Goal: Information Seeking & Learning: Learn about a topic

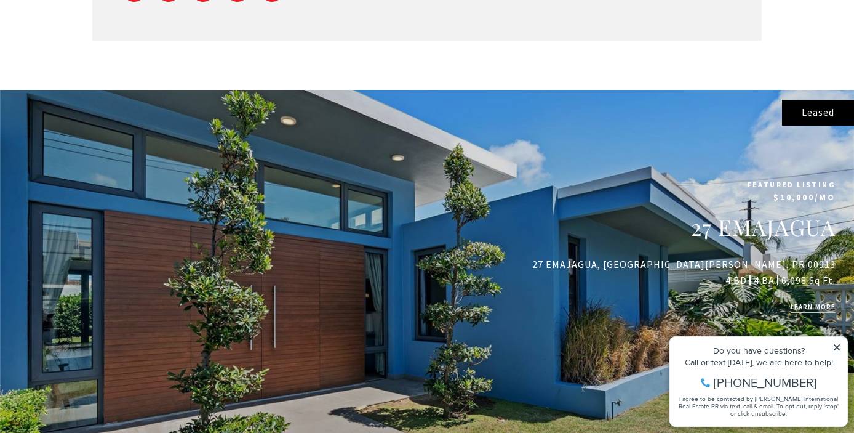
scroll to position [1020, 0]
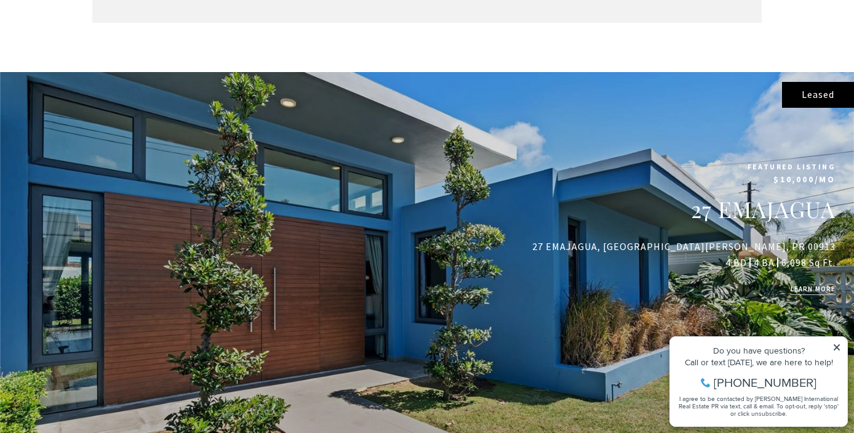
click at [836, 347] on icon at bounding box center [837, 347] width 6 height 6
click at [838, 348] on icon at bounding box center [837, 347] width 6 height 6
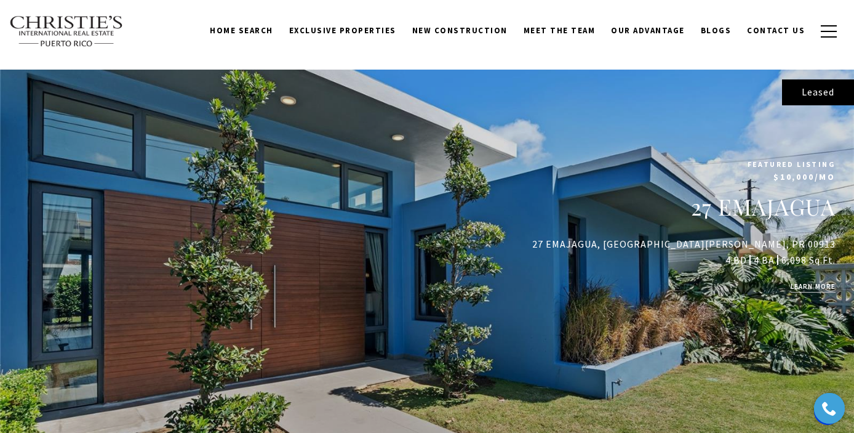
scroll to position [1018, 0]
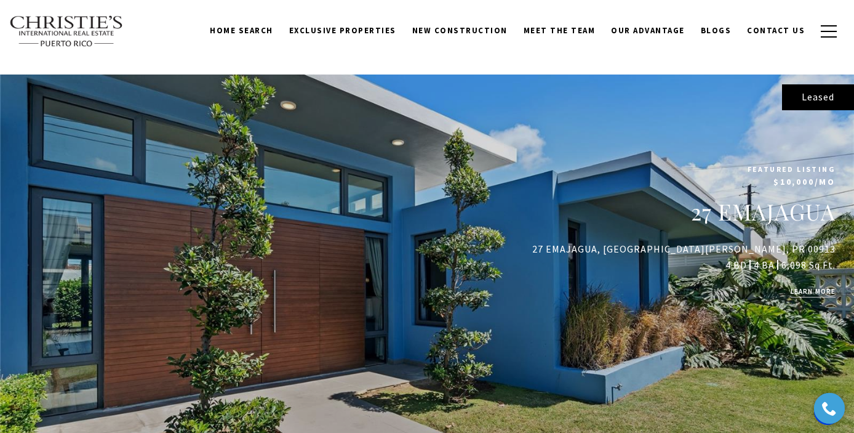
click at [805, 285] on link "learn more" at bounding box center [813, 291] width 45 height 12
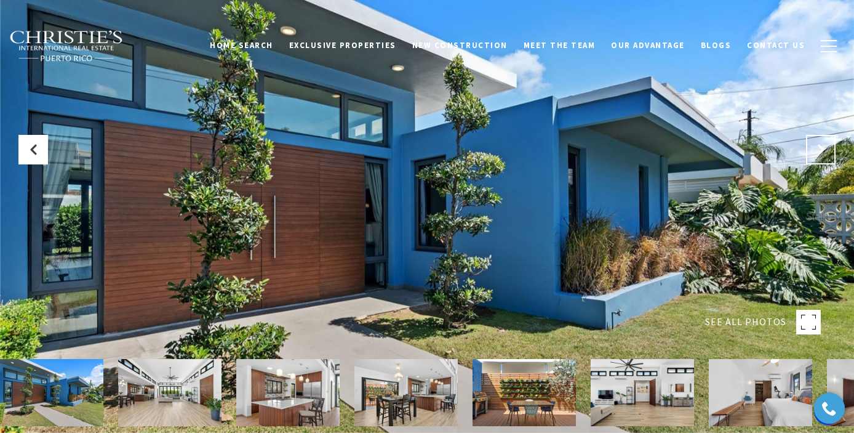
click at [818, 150] on icon "Next Slide" at bounding box center [821, 149] width 12 height 12
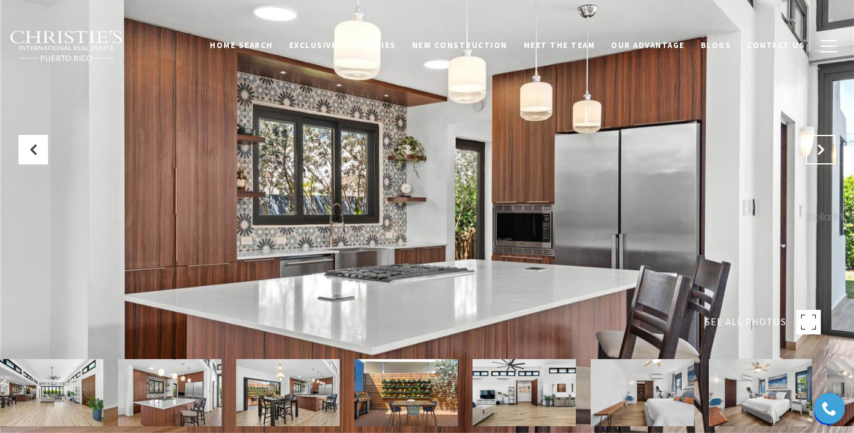
click at [818, 150] on icon "Next Slide" at bounding box center [821, 149] width 12 height 12
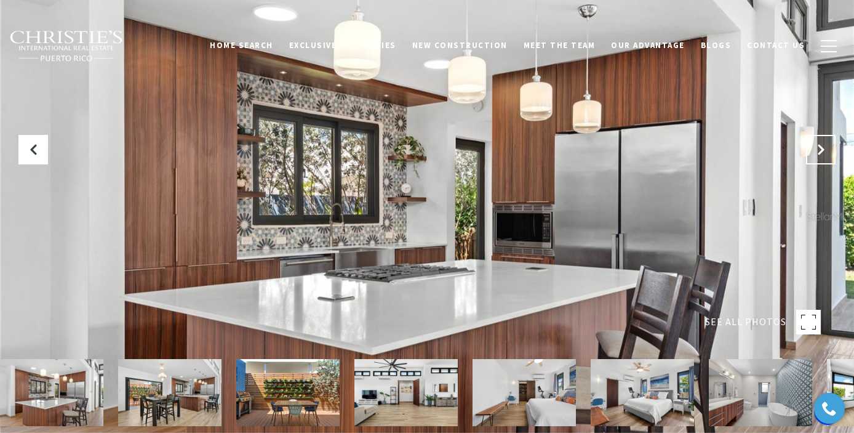
click at [818, 150] on icon "Next Slide" at bounding box center [821, 149] width 12 height 12
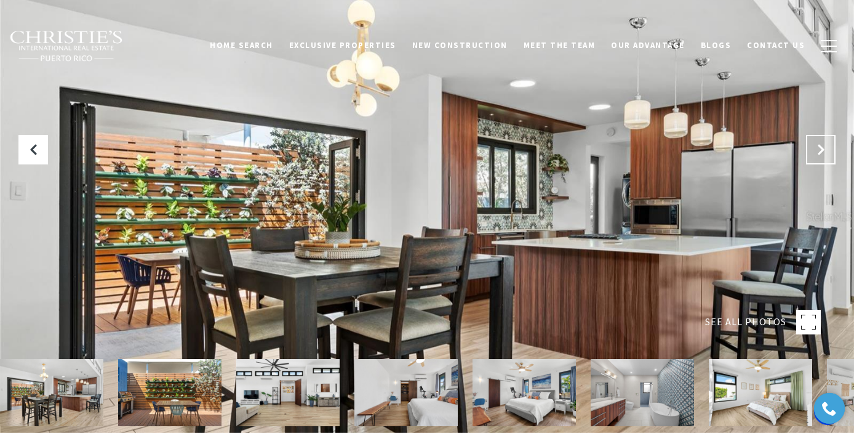
click at [818, 150] on icon "Next Slide" at bounding box center [821, 149] width 12 height 12
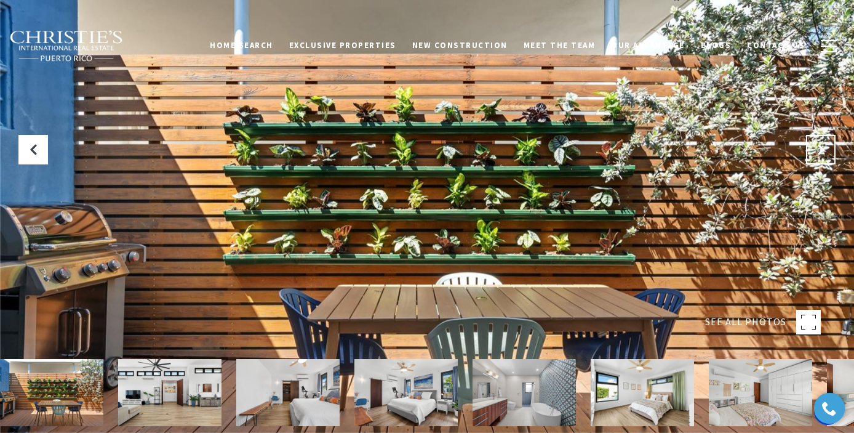
click at [818, 150] on icon "Next Slide" at bounding box center [821, 149] width 12 height 12
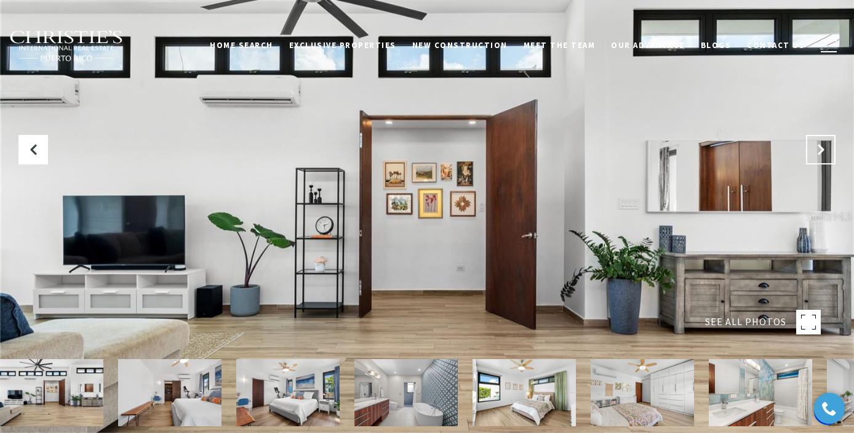
click at [818, 150] on icon "Next Slide" at bounding box center [821, 149] width 12 height 12
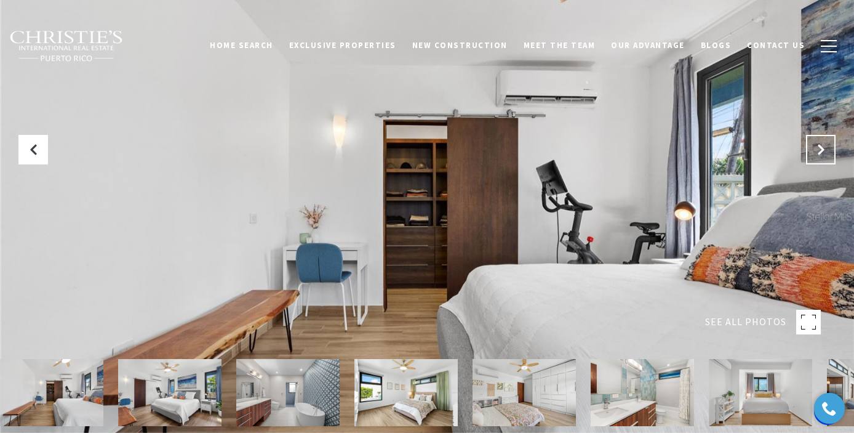
click at [818, 150] on icon "Next Slide" at bounding box center [821, 149] width 12 height 12
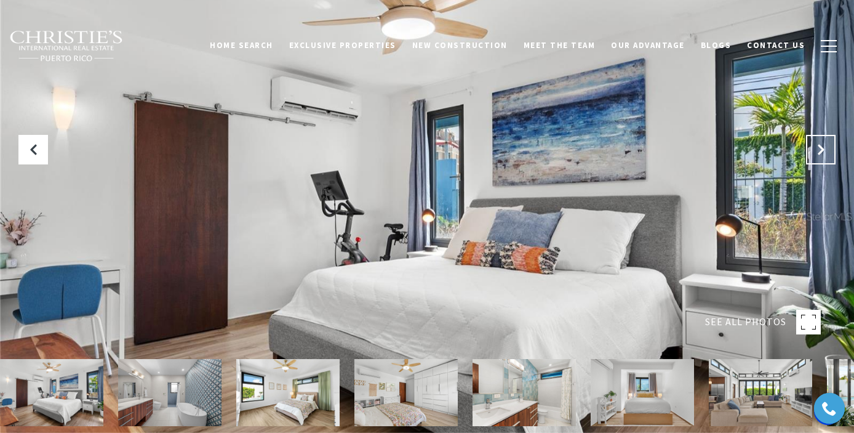
click at [818, 150] on icon "Next Slide" at bounding box center [821, 149] width 12 height 12
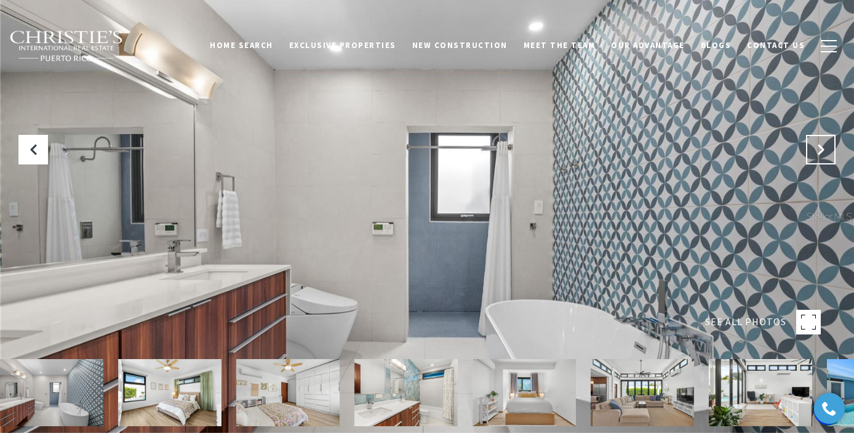
click at [818, 150] on icon "Next Slide" at bounding box center [821, 149] width 12 height 12
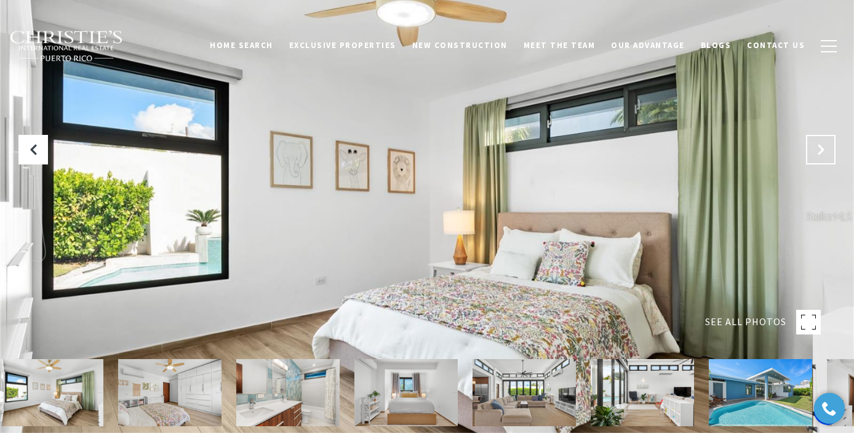
click at [818, 150] on icon "Next Slide" at bounding box center [821, 149] width 12 height 12
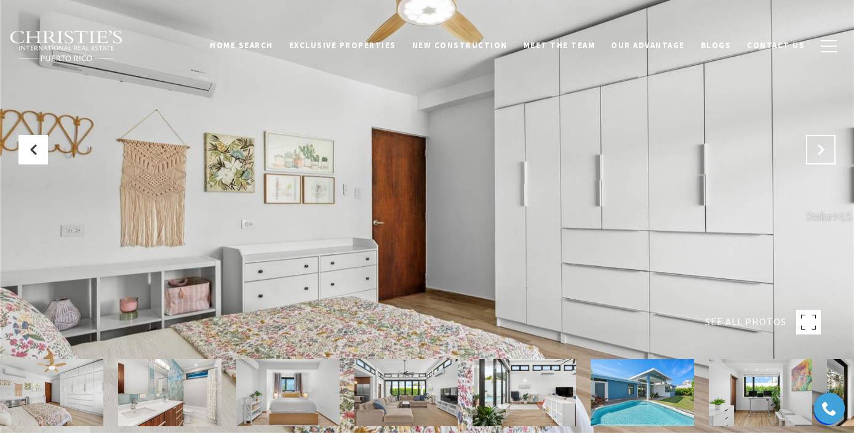
click at [818, 150] on icon "Next Slide" at bounding box center [821, 149] width 12 height 12
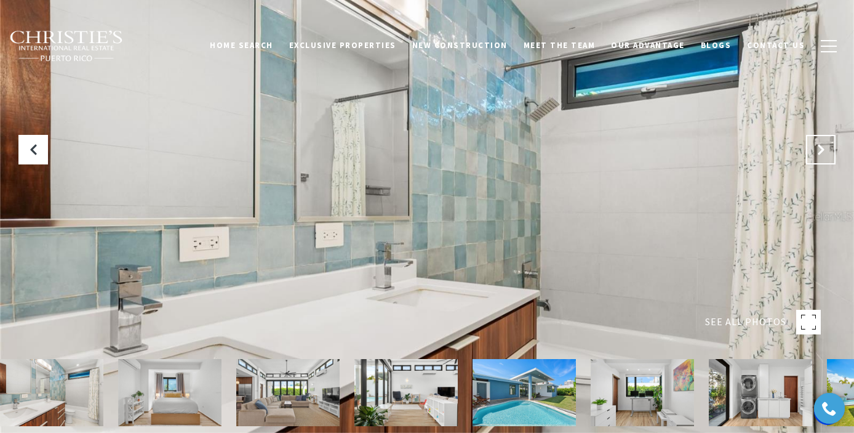
click at [818, 150] on icon "Next Slide" at bounding box center [821, 149] width 12 height 12
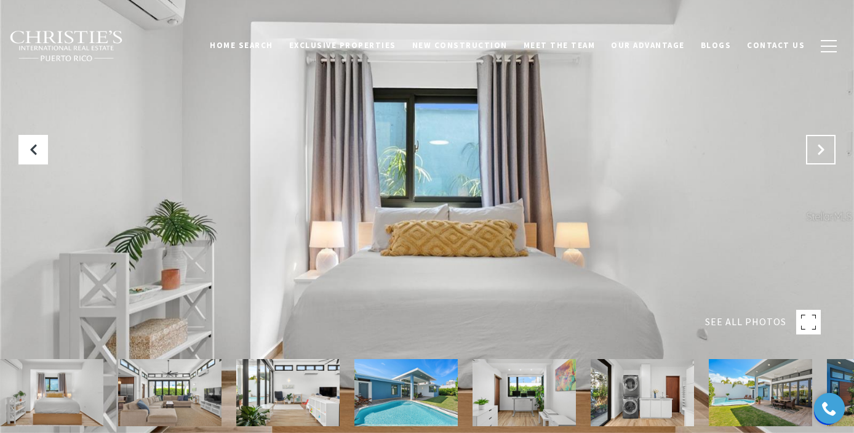
click at [818, 150] on icon "Next Slide" at bounding box center [821, 149] width 12 height 12
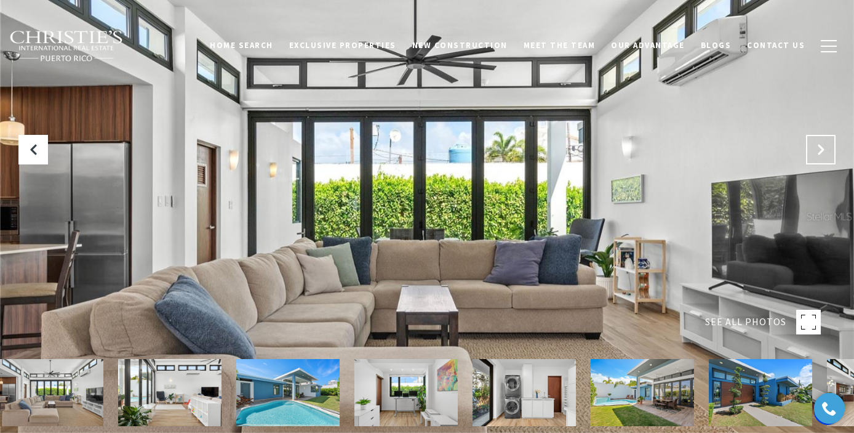
click at [818, 150] on icon "Next Slide" at bounding box center [821, 149] width 12 height 12
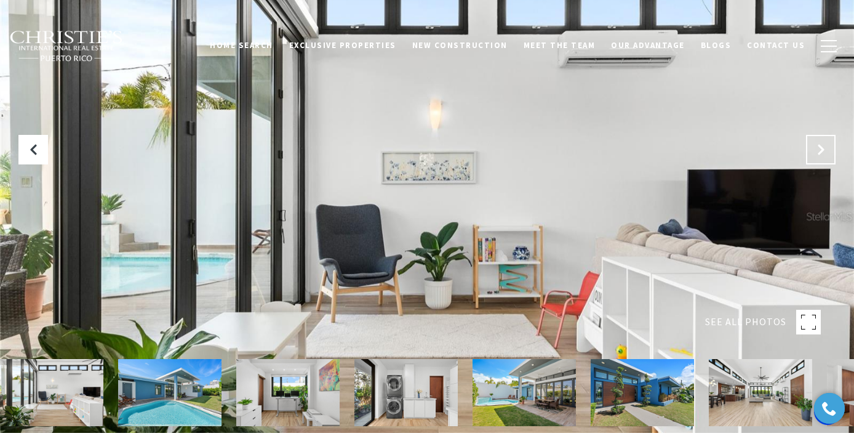
click at [818, 150] on icon "Next Slide" at bounding box center [821, 149] width 12 height 12
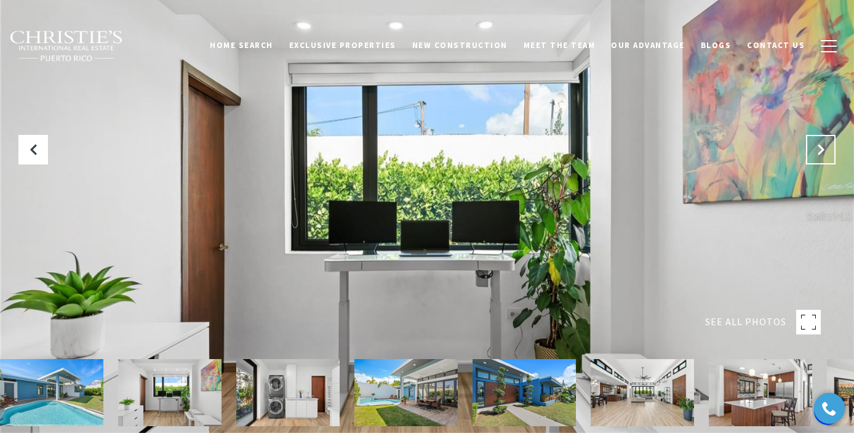
click at [818, 150] on icon "Next Slide" at bounding box center [821, 149] width 12 height 12
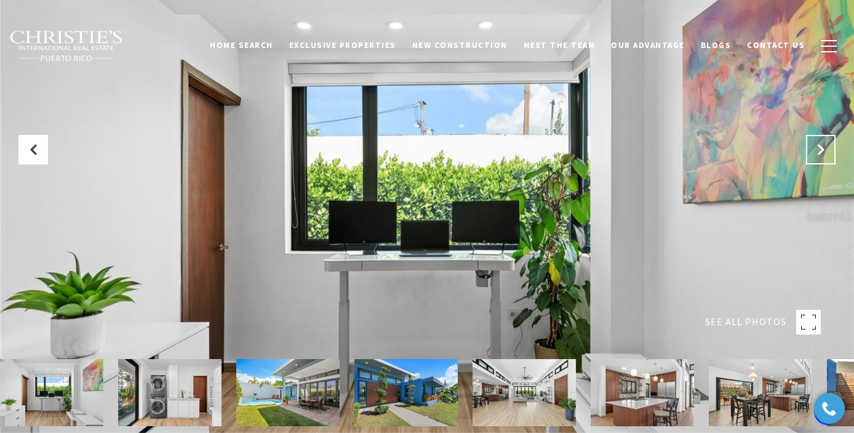
click at [818, 150] on icon "Next Slide" at bounding box center [821, 149] width 12 height 12
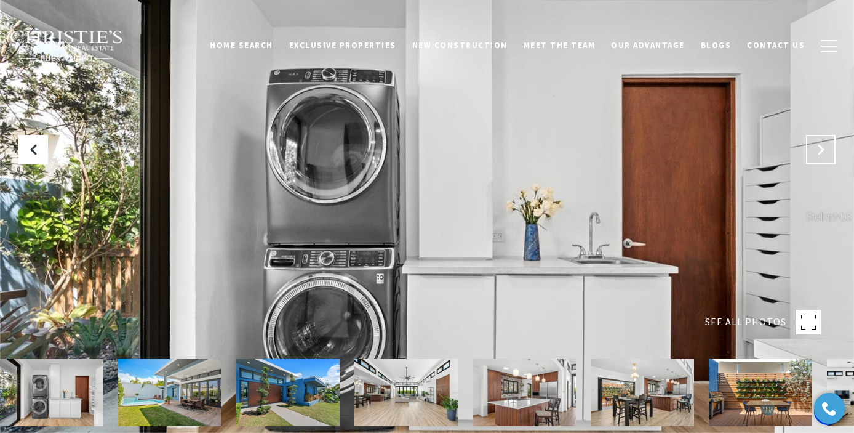
click at [818, 150] on icon "Next Slide" at bounding box center [821, 149] width 12 height 12
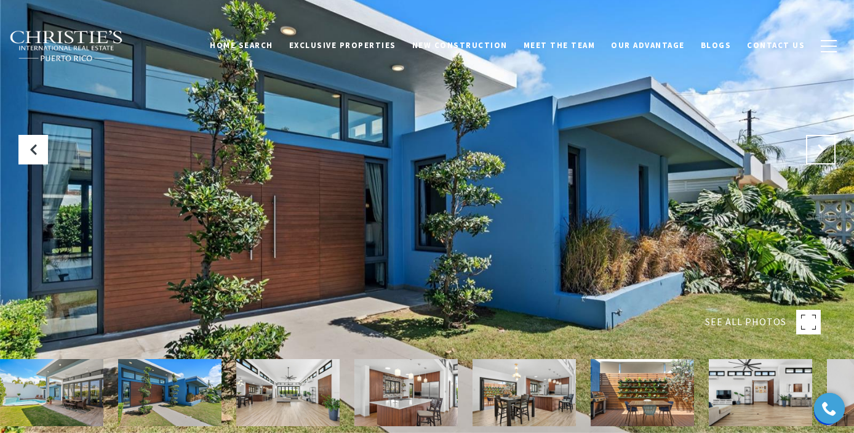
click at [818, 150] on icon "Next Slide" at bounding box center [821, 149] width 12 height 12
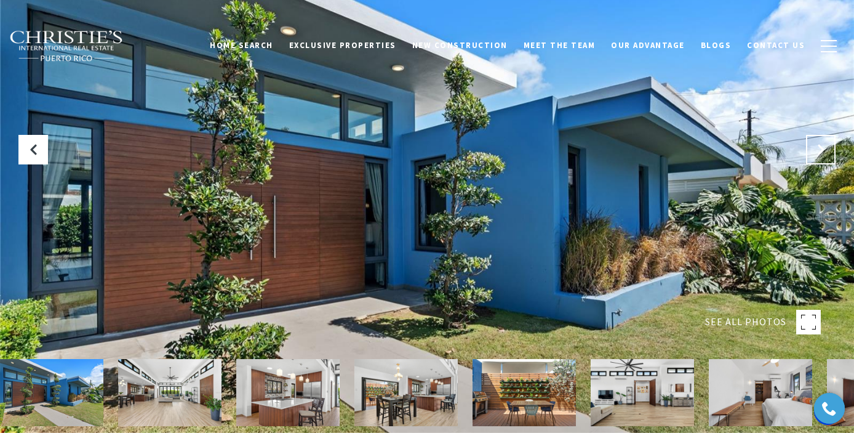
click at [818, 150] on icon "Next Slide" at bounding box center [821, 149] width 12 height 12
